Goal: Task Accomplishment & Management: Manage account settings

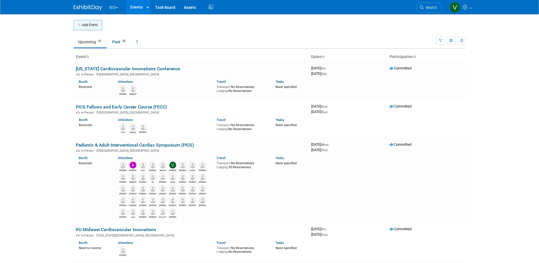
click at [93, 24] on button "Add Event" at bounding box center [88, 25] width 28 height 10
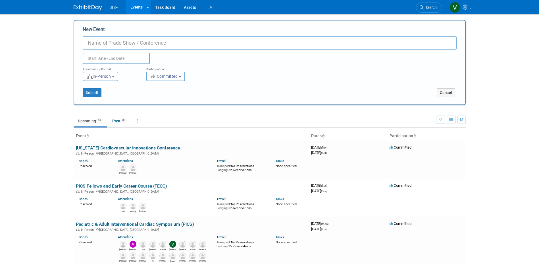
paste input "Midwest Cardiovascular Forum"
type input "Midwest Cardiovascular Forum"
click at [131, 61] on input "text" at bounding box center [116, 58] width 67 height 11
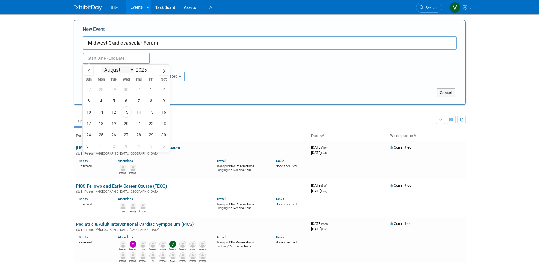
click at [132, 69] on select "January February March April May June July August September October November De…" at bounding box center [117, 69] width 33 height 7
select select "10"
click at [101, 66] on select "January February March April May June July August September October November De…" at bounding box center [117, 69] width 33 height 7
click at [162, 89] on span "1" at bounding box center [163, 89] width 11 height 11
type input "[DATE] to [DATE]"
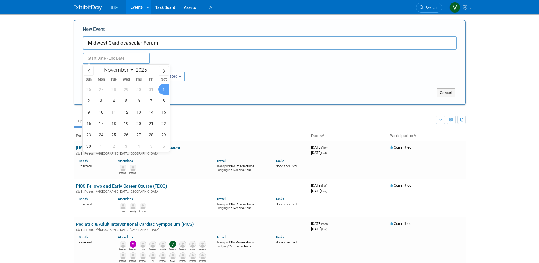
type input "Nov 1, 2025 to Nov 1, 2025"
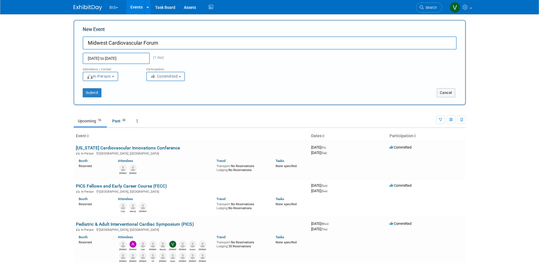
click at [253, 61] on div "Nov 1, 2025 to Nov 1, 2025 (1 day) Duplicate Event Warning" at bounding box center [269, 56] width 382 height 14
click at [97, 95] on button "Submit" at bounding box center [92, 92] width 19 height 9
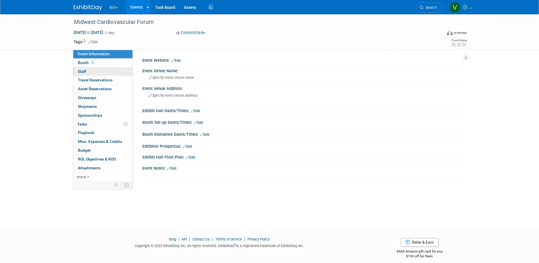
click at [80, 70] on span "Staff 0" at bounding box center [82, 71] width 9 height 5
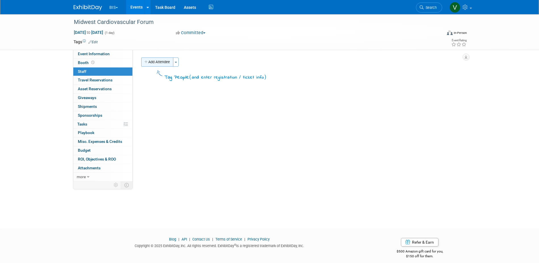
click at [154, 63] on button "Add Attendee" at bounding box center [157, 61] width 32 height 9
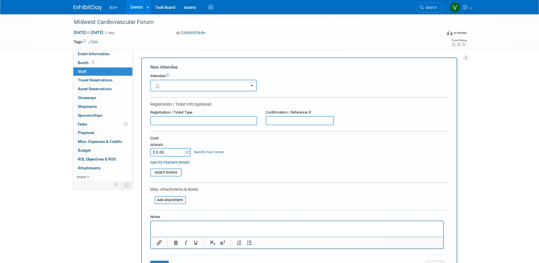
click at [168, 83] on button "button" at bounding box center [203, 86] width 107 height 12
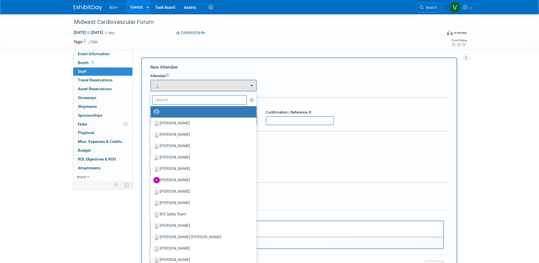
click at [176, 100] on input "text" at bounding box center [199, 100] width 95 height 10
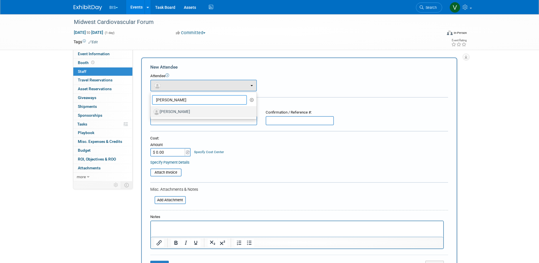
type input "Herr"
click at [178, 110] on label "Kim Herring" at bounding box center [201, 111] width 97 height 9
click at [151, 110] on input "Kim Herring" at bounding box center [150, 111] width 4 height 4
select select "d35d1615-2cb1-425b-83bc-6127abf93120"
select select "4"
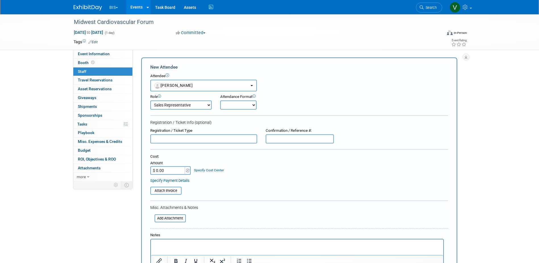
click at [249, 106] on select "Onsite Remote" at bounding box center [238, 104] width 36 height 9
select select "1"
click at [220, 100] on select "Onsite Remote" at bounding box center [238, 104] width 36 height 9
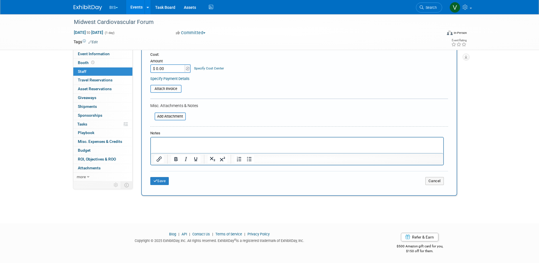
scroll to position [102, 0]
click at [163, 185] on div "Save Cancel" at bounding box center [299, 180] width 298 height 18
click at [163, 182] on button "Save" at bounding box center [159, 181] width 19 height 8
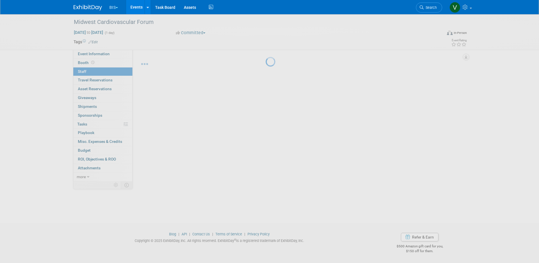
scroll to position [5, 0]
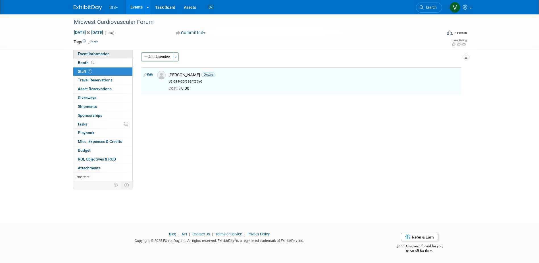
click at [90, 56] on span "Event Information" at bounding box center [94, 53] width 32 height 5
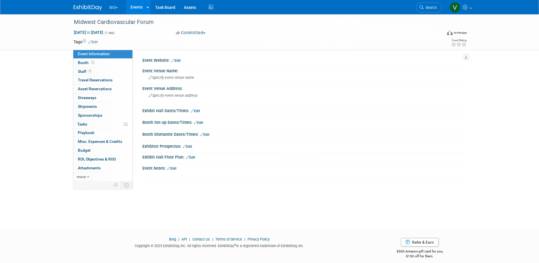
click at [180, 60] on link "Edit" at bounding box center [175, 61] width 9 height 4
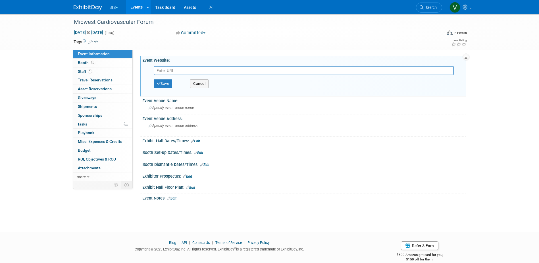
click at [180, 68] on input "text" at bounding box center [304, 70] width 300 height 9
type input "https://accmn.org/events/midwest-cardiovascular-forum/"
click at [161, 83] on button "Save" at bounding box center [163, 83] width 19 height 9
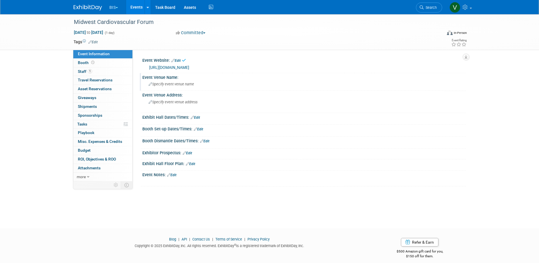
click at [175, 90] on div "Event Venue Name: Specify event venue name" at bounding box center [303, 82] width 326 height 18
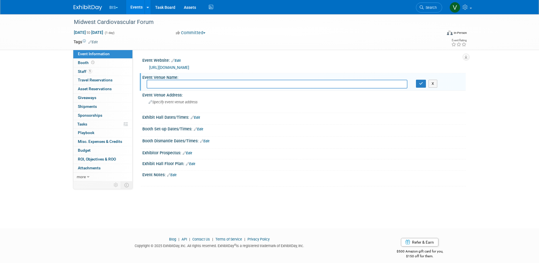
paste input "JW Marriott Mall of America"
type input "JW Marriott Mall of America"
click at [421, 82] on icon "button" at bounding box center [421, 84] width 4 height 4
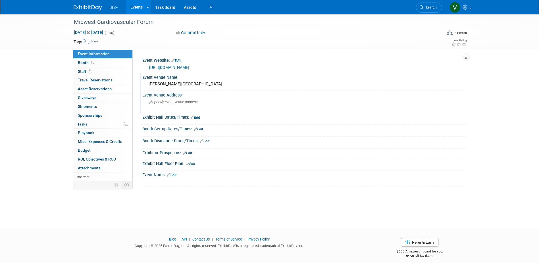
click at [177, 104] on span "Specify event venue address" at bounding box center [173, 102] width 49 height 4
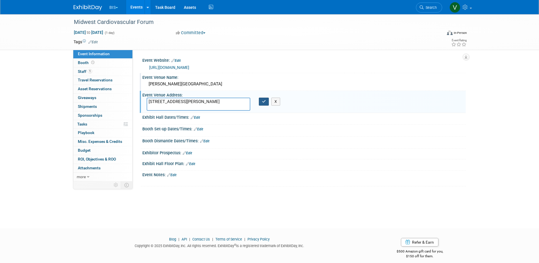
type textarea "2141 Lindau Ln, Bloomington, MN 55425"
click at [263, 99] on icon "button" at bounding box center [264, 101] width 4 height 4
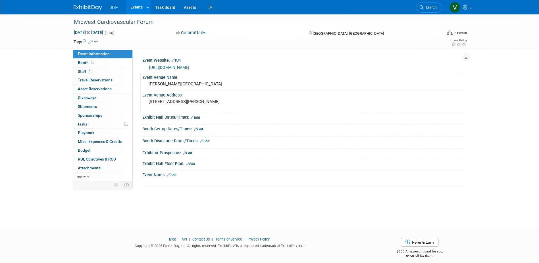
click at [84, 54] on span "Event Information" at bounding box center [94, 53] width 32 height 5
click at [175, 176] on link "Edit" at bounding box center [171, 175] width 9 height 4
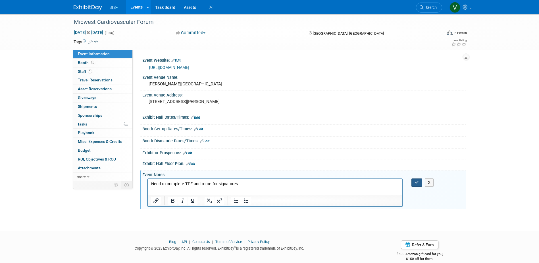
click at [414, 183] on button "button" at bounding box center [416, 182] width 11 height 8
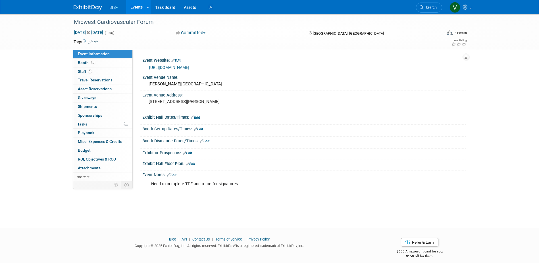
click at [92, 8] on img at bounding box center [88, 8] width 28 height 6
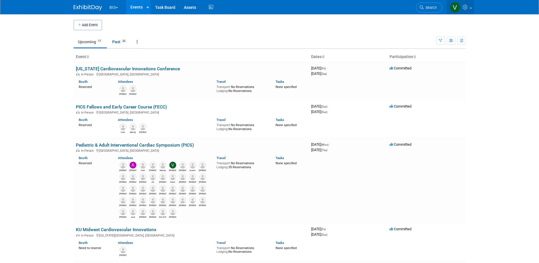
click at [470, 10] on link at bounding box center [460, 7] width 28 height 14
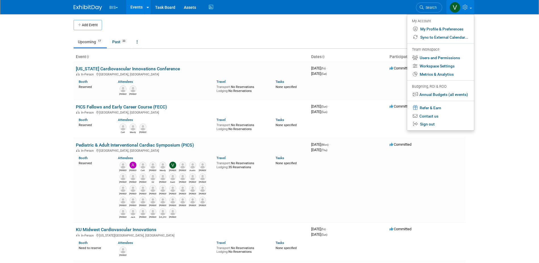
click at [380, 27] on td at bounding box center [274, 25] width 345 height 10
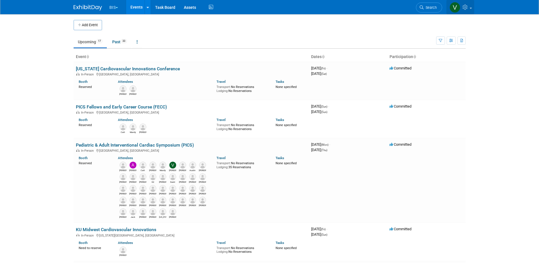
click at [470, 9] on link at bounding box center [460, 7] width 28 height 14
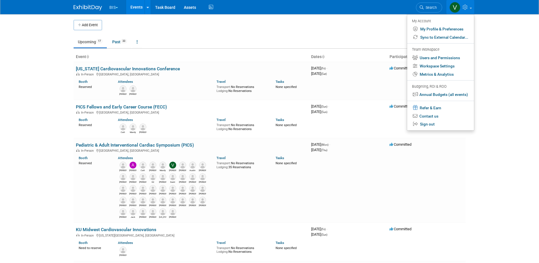
click at [369, 32] on td "Upcoming 17 Past 33 All Events 50 Past and Upcoming Grouped Annually Events gro…" at bounding box center [255, 39] width 363 height 18
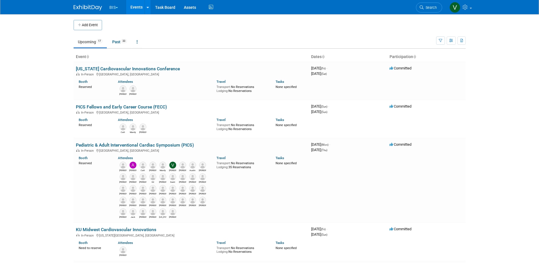
click at [120, 9] on button "BIS" at bounding box center [117, 6] width 16 height 13
click at [32, 58] on body "BIS Explore: My Workspaces 3 Go to Workspace: Aesculap B. Braun BIS Events Add …" at bounding box center [269, 131] width 539 height 263
click at [470, 6] on link at bounding box center [460, 7] width 28 height 14
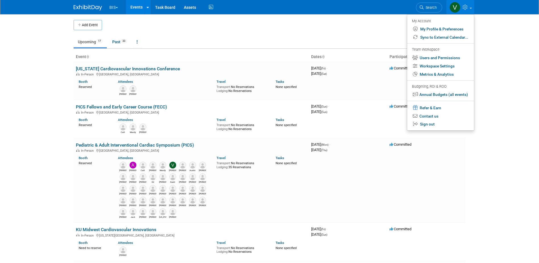
click at [492, 43] on body "BIS Explore: My Workspaces 3 Go to Workspace: Aesculap B. Braun BIS Events Add …" at bounding box center [269, 131] width 539 height 263
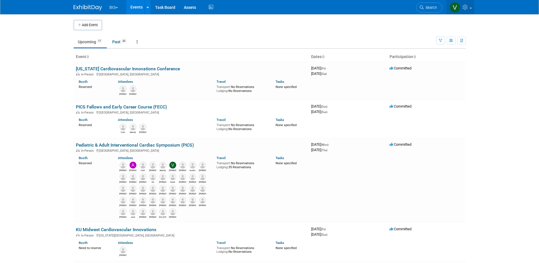
click at [470, 11] on link at bounding box center [460, 7] width 28 height 14
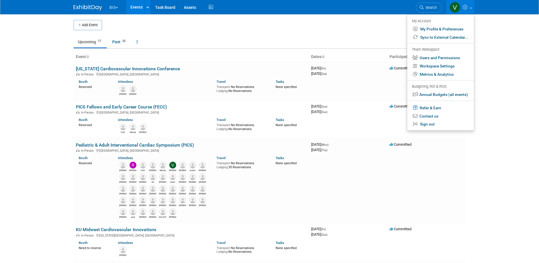
click at [499, 56] on body "BIS Explore: My Workspaces 3 Go to Workspace: Aesculap B. Braun BIS Events Add …" at bounding box center [269, 131] width 539 height 263
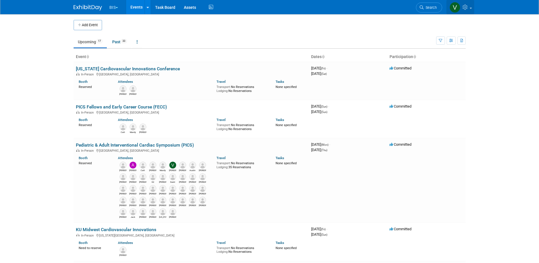
click at [467, 8] on icon at bounding box center [466, 7] width 7 height 5
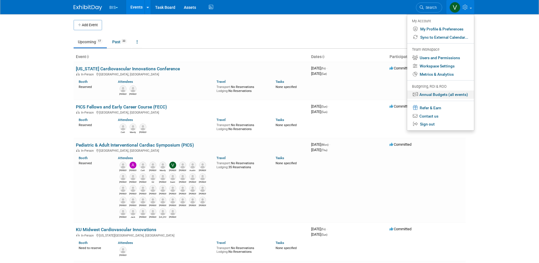
click at [451, 96] on link "Annual Budgets (all events)" at bounding box center [440, 94] width 67 height 8
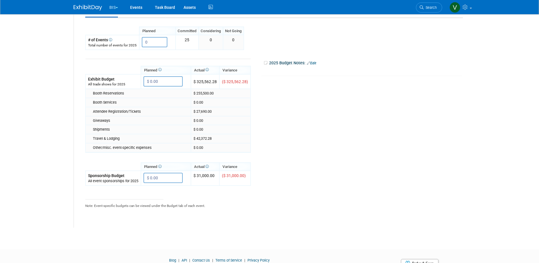
scroll to position [114, 0]
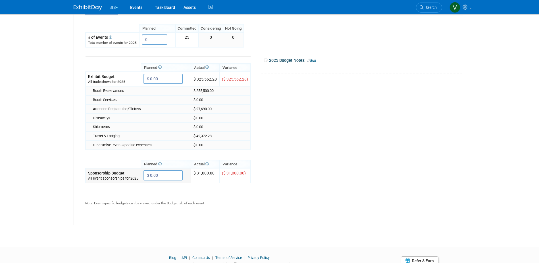
click at [163, 177] on input "$ 0.00" at bounding box center [162, 175] width 39 height 10
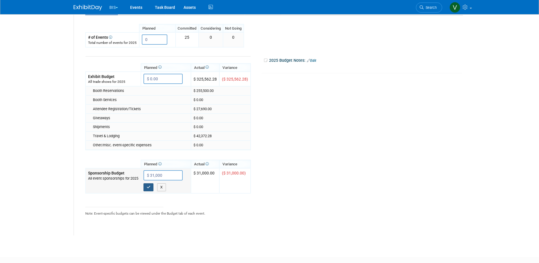
type input "$ 31,000.00"
click at [151, 186] on button "button" at bounding box center [148, 187] width 10 height 8
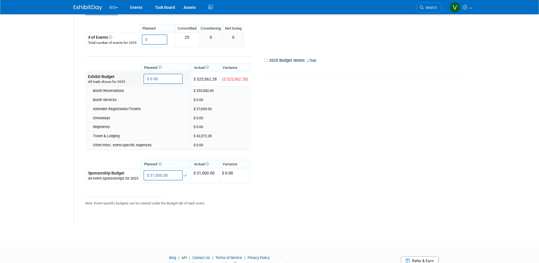
click at [169, 76] on input "$ 0.00" at bounding box center [162, 79] width 39 height 10
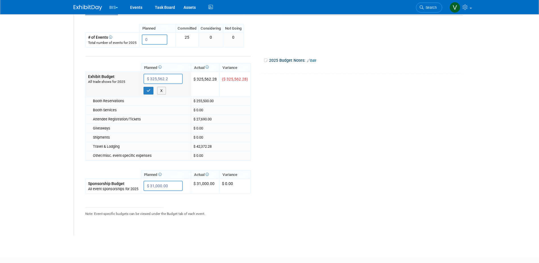
type input "$ 325,562.28"
click at [148, 90] on icon "button" at bounding box center [149, 91] width 4 height 4
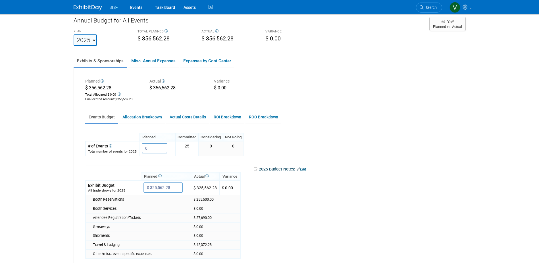
scroll to position [0, 0]
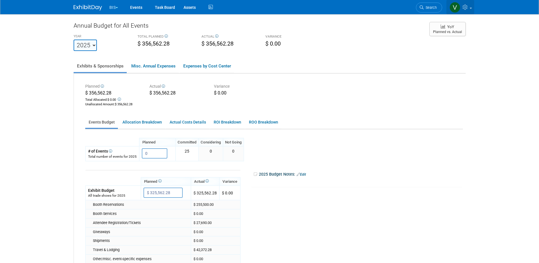
click at [471, 11] on link at bounding box center [460, 7] width 28 height 14
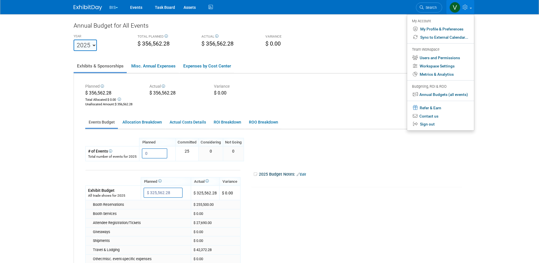
click at [368, 85] on div "Planned $ 356,562.28 Total Allocated: $ 0.00 Unallocated Amount : $ 356,562.28 …" at bounding box center [274, 95] width 386 height 26
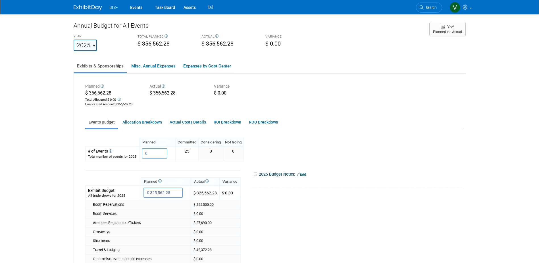
click at [80, 7] on img at bounding box center [88, 8] width 28 height 6
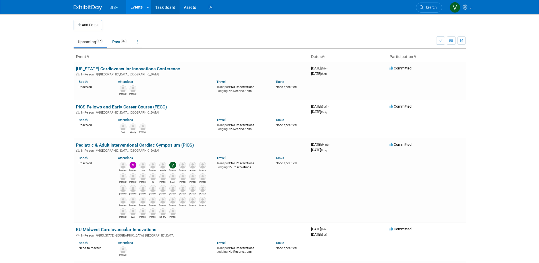
click at [163, 7] on link "Task Board" at bounding box center [165, 7] width 29 height 14
click at [119, 9] on button "BIS" at bounding box center [117, 6] width 16 height 13
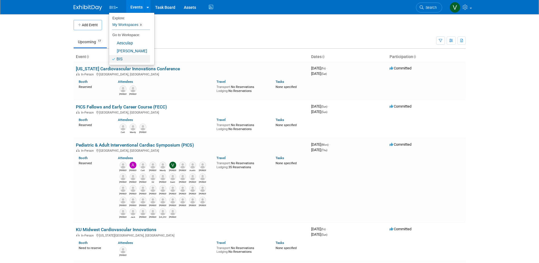
click at [118, 59] on link "BIS" at bounding box center [129, 59] width 41 height 8
click at [146, 7] on link at bounding box center [148, 7] width 6 height 14
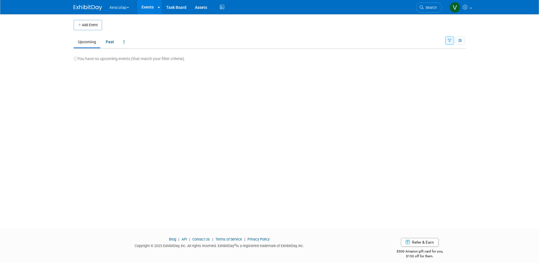
click at [127, 8] on button "Aesculap" at bounding box center [122, 6] width 27 height 13
click at [132, 51] on link "[PERSON_NAME]" at bounding box center [129, 51] width 41 height 8
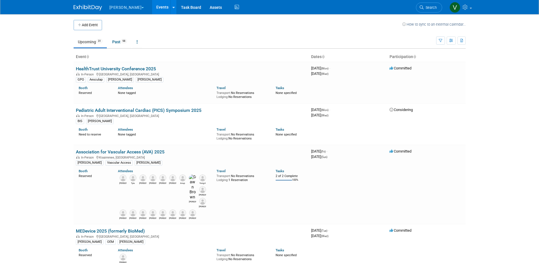
click at [128, 5] on button "[PERSON_NAME]" at bounding box center [130, 6] width 42 height 13
click at [125, 55] on link "BIS" at bounding box center [129, 59] width 41 height 8
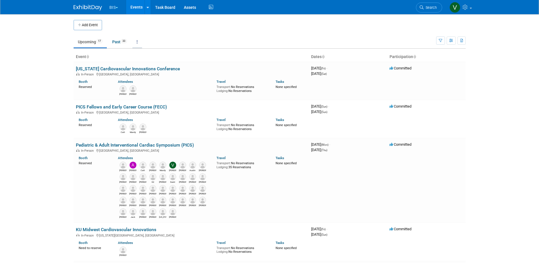
click at [140, 40] on link at bounding box center [137, 41] width 10 height 11
click at [224, 36] on ul "Upcoming 17 Past 33 All Events 50 Past and Upcoming Grouped Annually Events gro…" at bounding box center [255, 42] width 363 height 13
click at [212, 8] on icon at bounding box center [210, 7] width 7 height 9
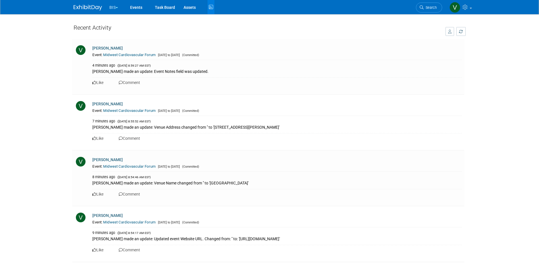
click at [96, 6] on img at bounding box center [88, 8] width 28 height 6
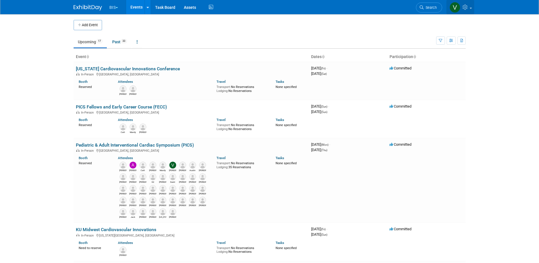
click at [470, 9] on link at bounding box center [460, 7] width 28 height 14
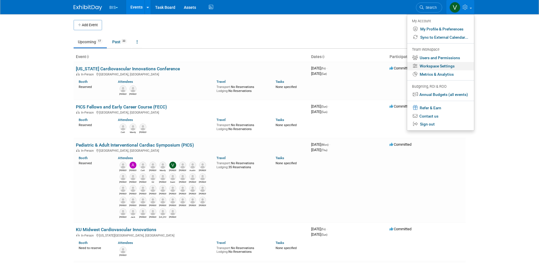
click at [443, 68] on link "Workspace Settings" at bounding box center [440, 66] width 67 height 8
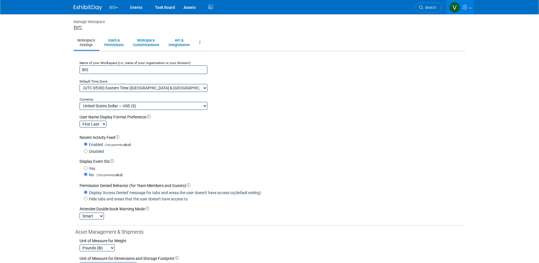
click at [95, 7] on img at bounding box center [88, 8] width 28 height 6
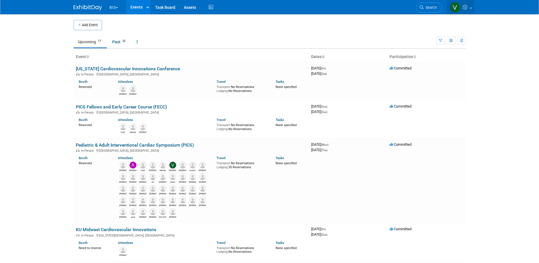
click at [471, 8] on span at bounding box center [471, 8] width 2 height 1
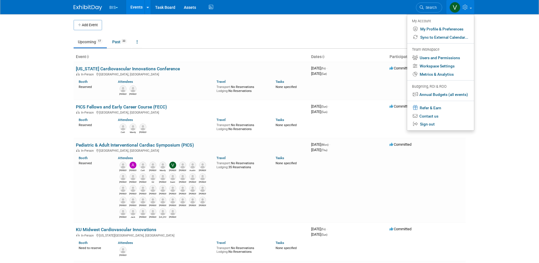
click at [205, 36] on ul "Upcoming 17 Past 33 All Events 50 Past and Upcoming Grouped Annually Events gro…" at bounding box center [255, 42] width 363 height 13
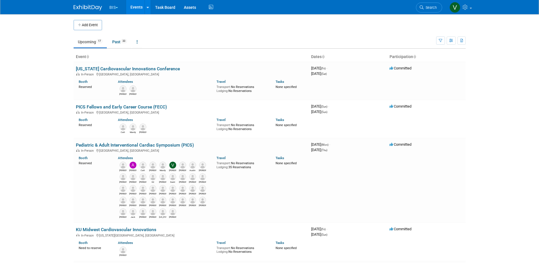
click at [26, 46] on body "BIS Explore: My Workspaces 3 Go to Workspace: Aesculap [PERSON_NAME] BIS Events…" at bounding box center [269, 131] width 539 height 263
click at [141, 10] on link "Events" at bounding box center [136, 7] width 21 height 14
click at [149, 8] on icon at bounding box center [148, 8] width 2 height 4
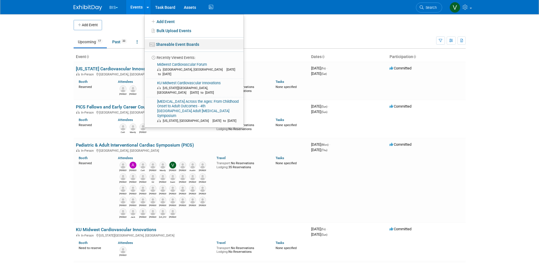
click at [186, 46] on link "Shareable Event Boards" at bounding box center [194, 44] width 99 height 10
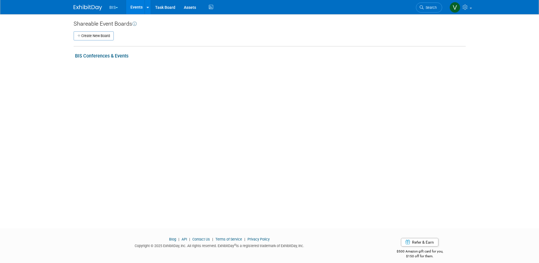
click at [122, 56] on link "BIS Conferences & Events" at bounding box center [101, 55] width 53 height 5
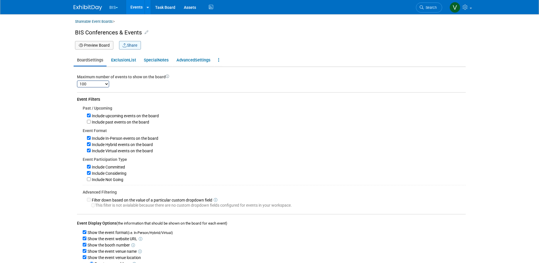
click at [138, 46] on button "Share" at bounding box center [130, 45] width 22 height 9
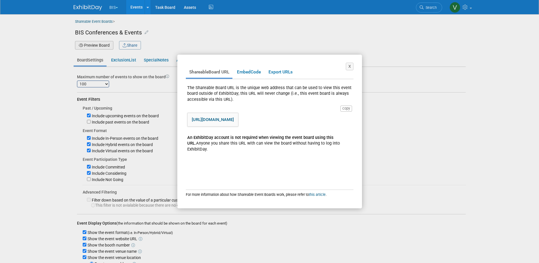
click at [234, 121] on link "[URL][DOMAIN_NAME]" at bounding box center [213, 119] width 42 height 5
click at [351, 66] on button "X" at bounding box center [350, 67] width 8 height 8
